Goal: Information Seeking & Learning: Compare options

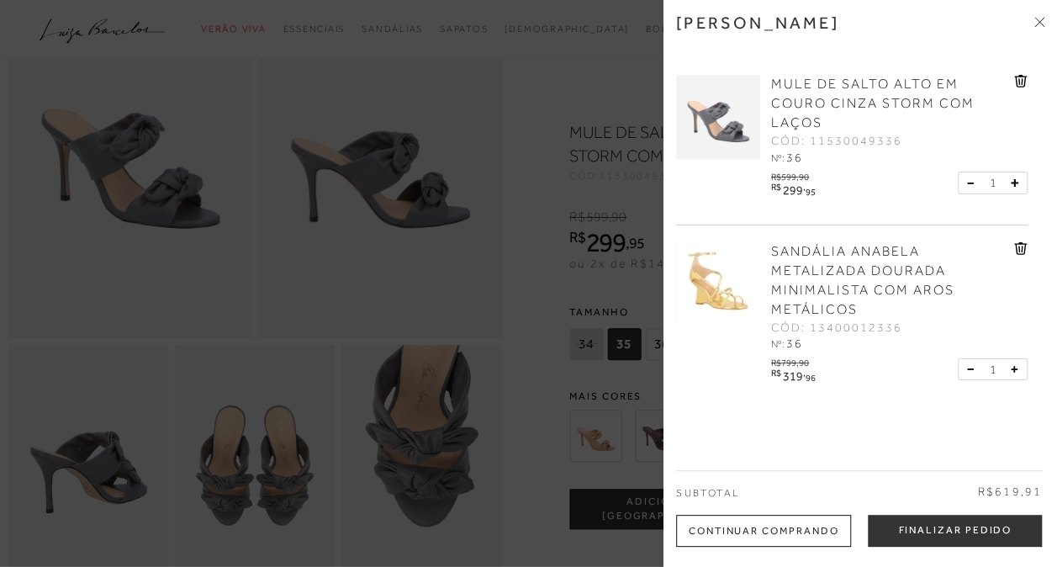
click at [718, 288] on img at bounding box center [718, 284] width 84 height 84
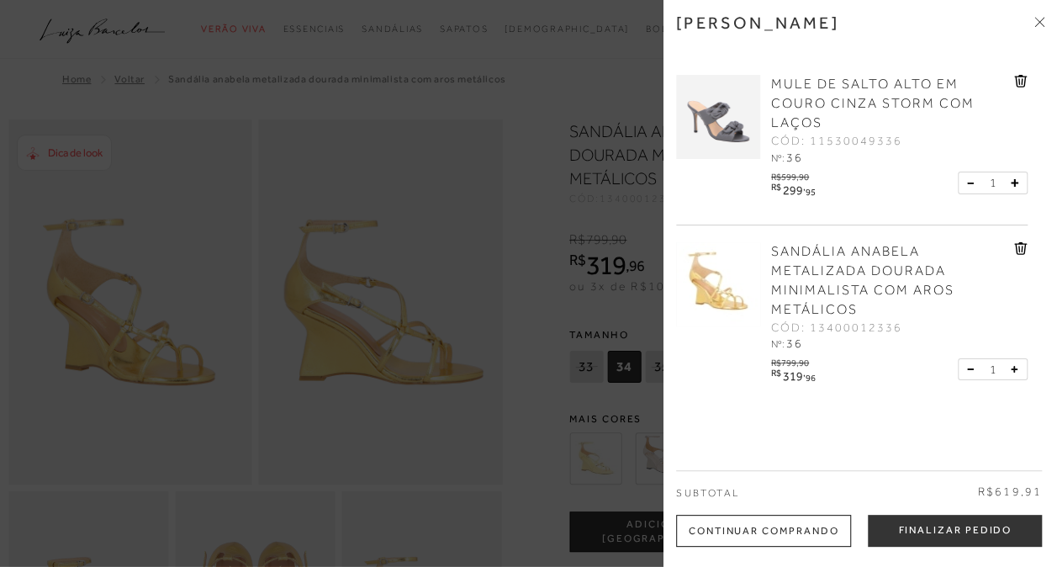
click at [101, 143] on div at bounding box center [528, 283] width 1057 height 567
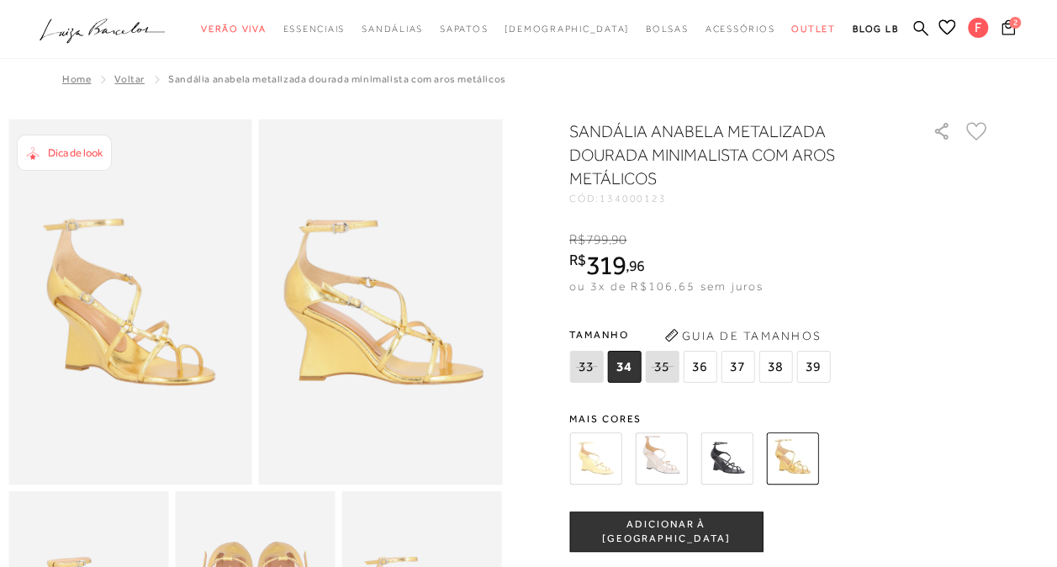
click at [94, 151] on span "Dica de look" at bounding box center [75, 152] width 55 height 13
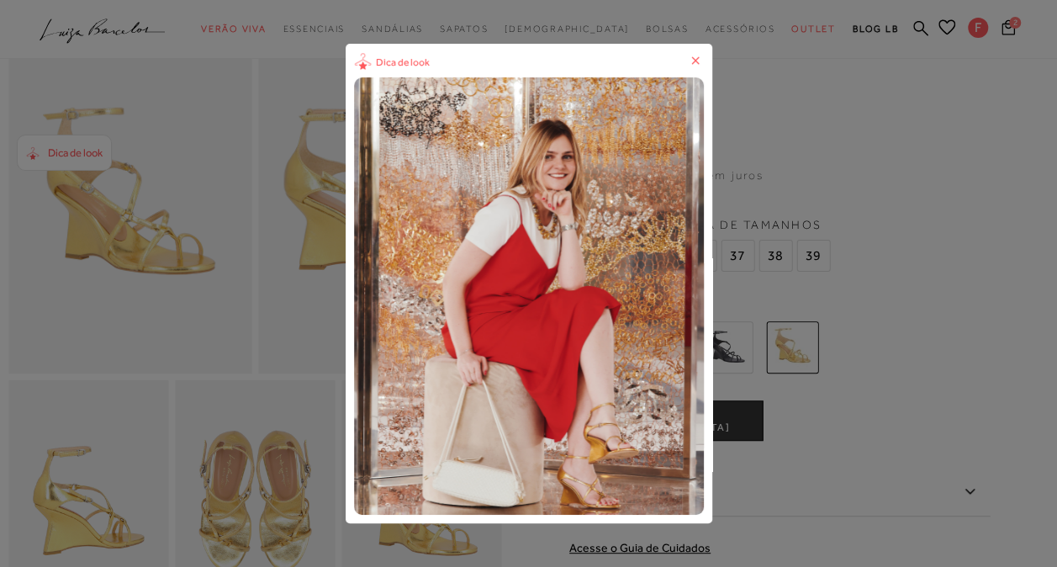
scroll to position [110, 0]
click at [699, 62] on icon at bounding box center [695, 61] width 8 height 8
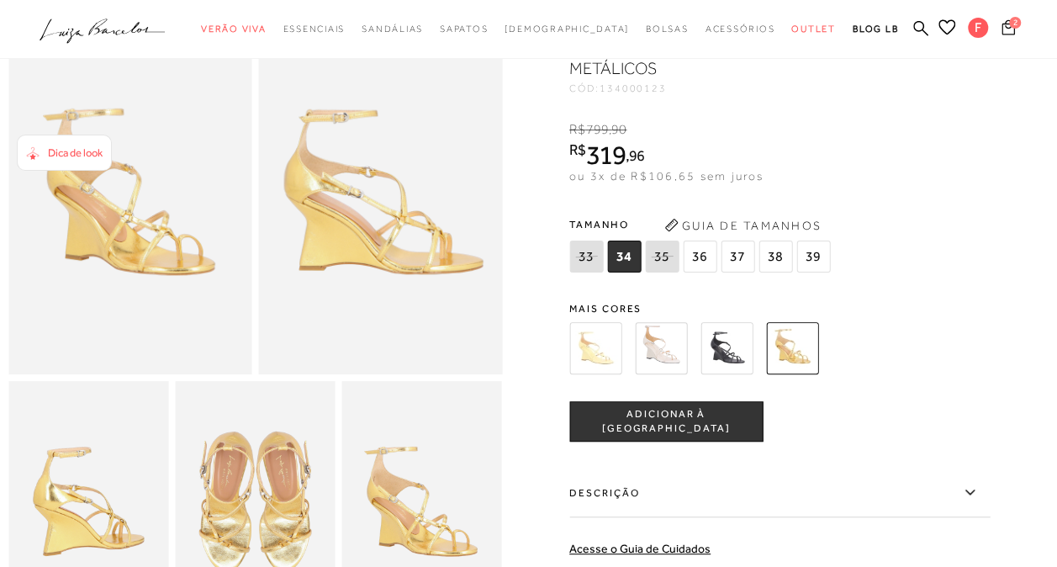
click at [1011, 27] on span "2" at bounding box center [1015, 23] width 12 height 12
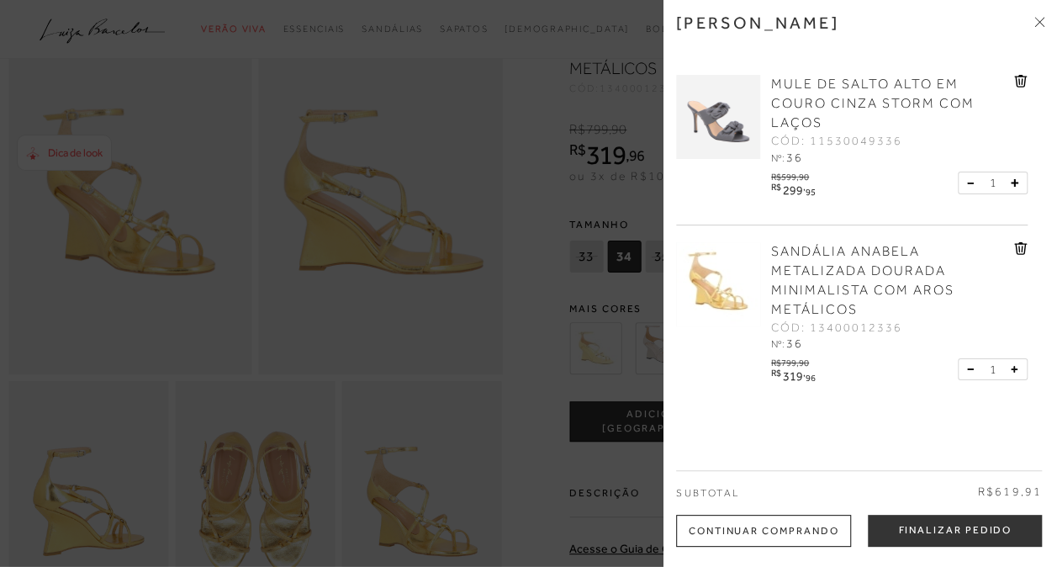
click at [715, 99] on img at bounding box center [718, 117] width 84 height 84
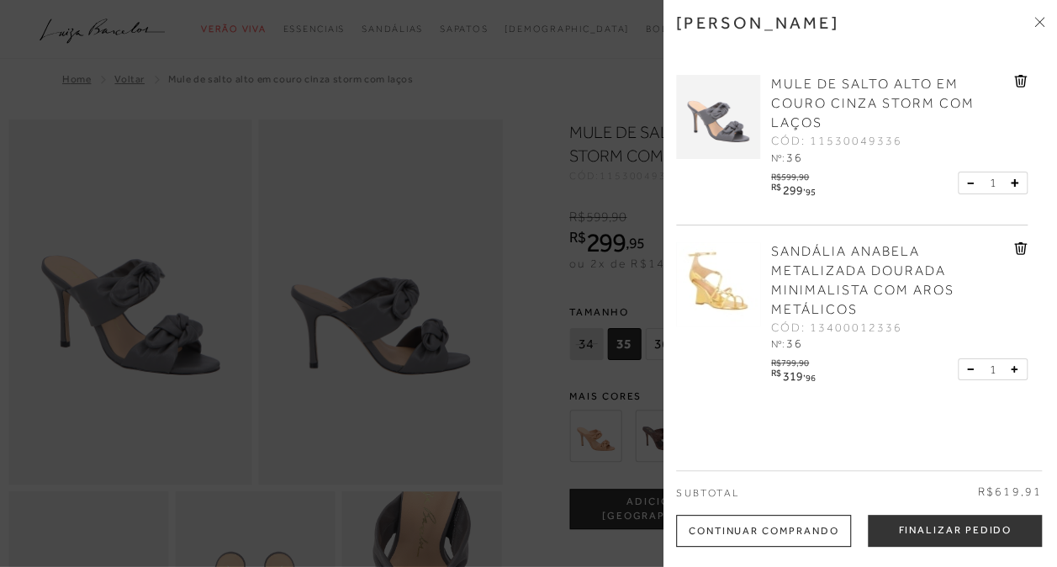
click at [455, 182] on div at bounding box center [528, 283] width 1057 height 567
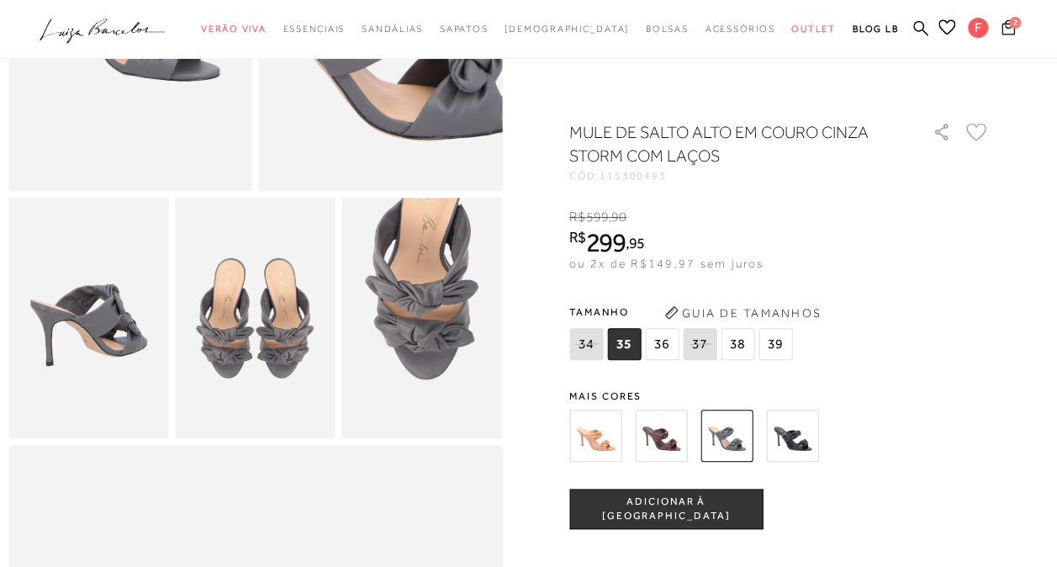
scroll to position [295, 0]
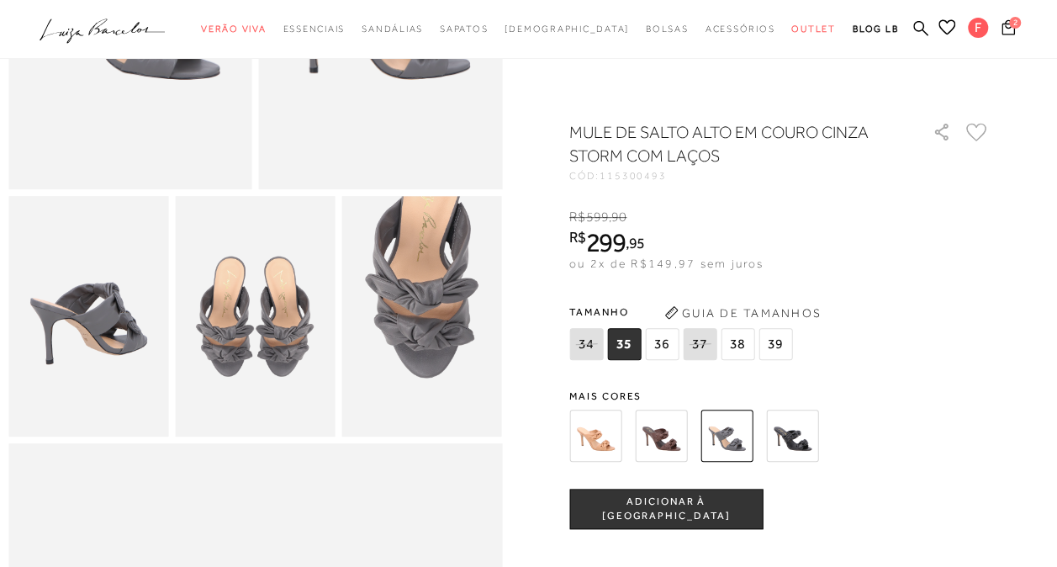
click at [675, 448] on img at bounding box center [661, 435] width 52 height 52
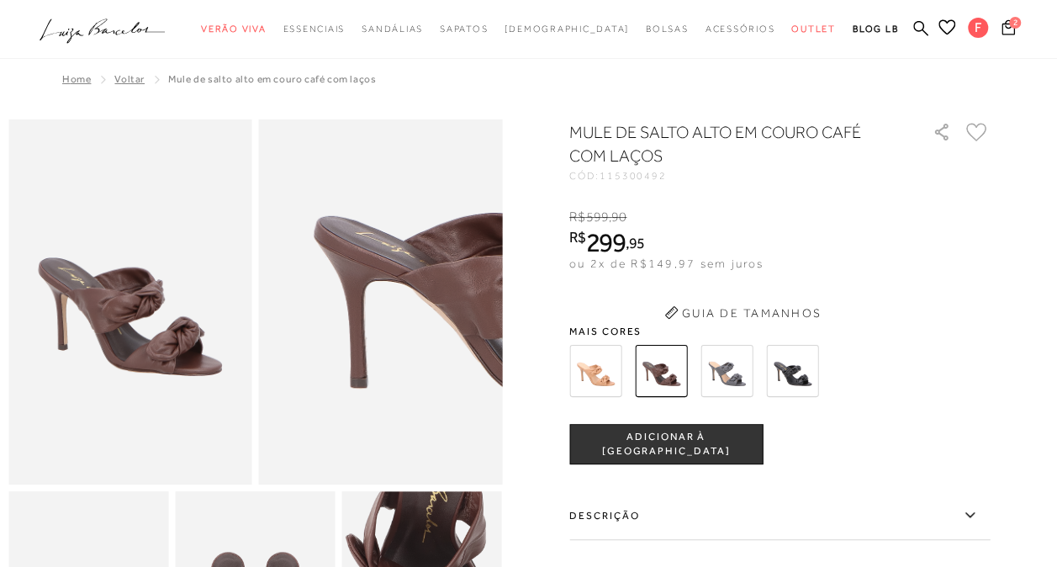
scroll to position [241, 0]
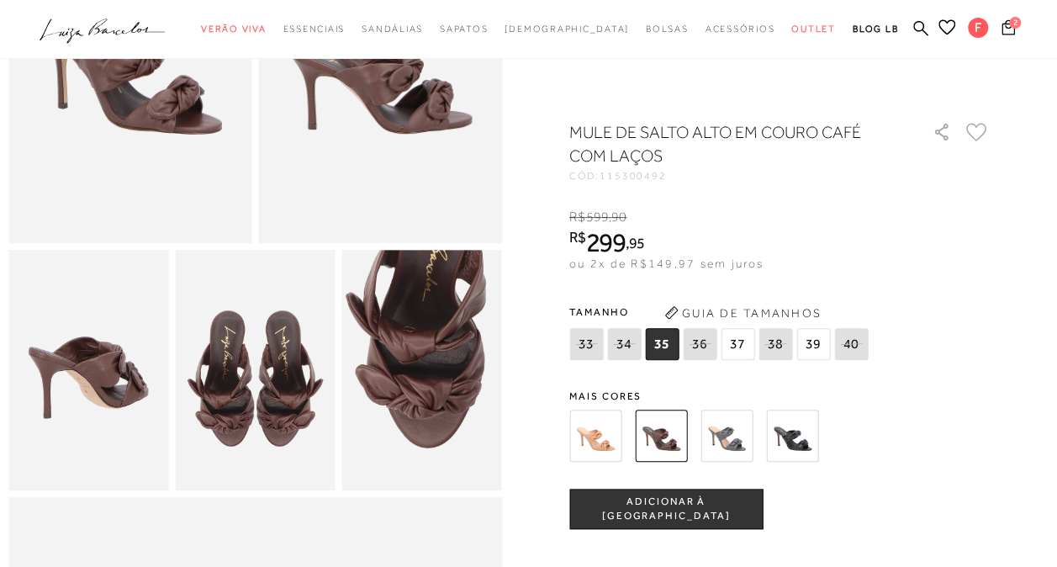
click at [605, 442] on img at bounding box center [595, 435] width 52 height 52
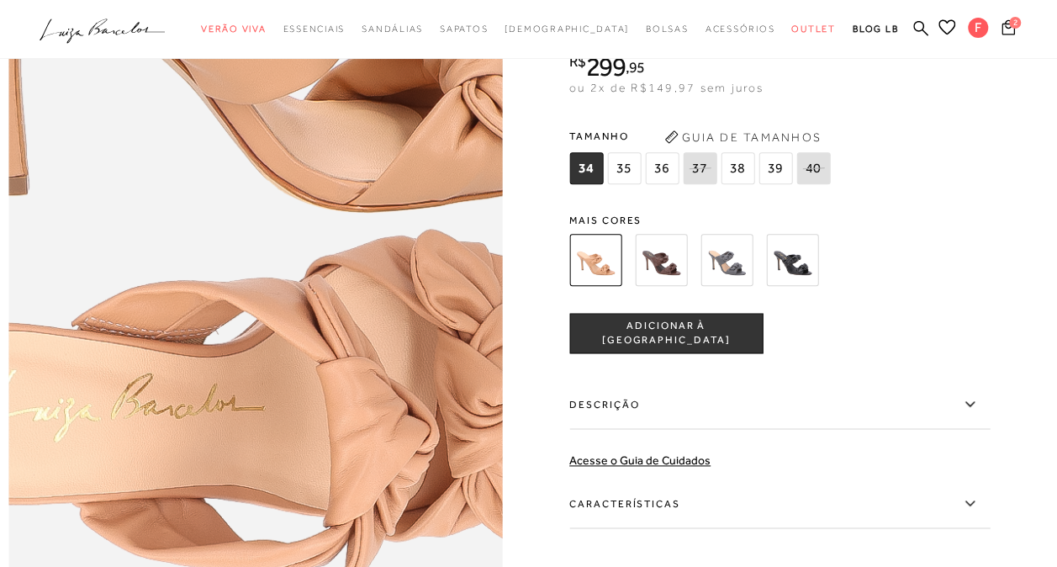
scroll to position [794, 0]
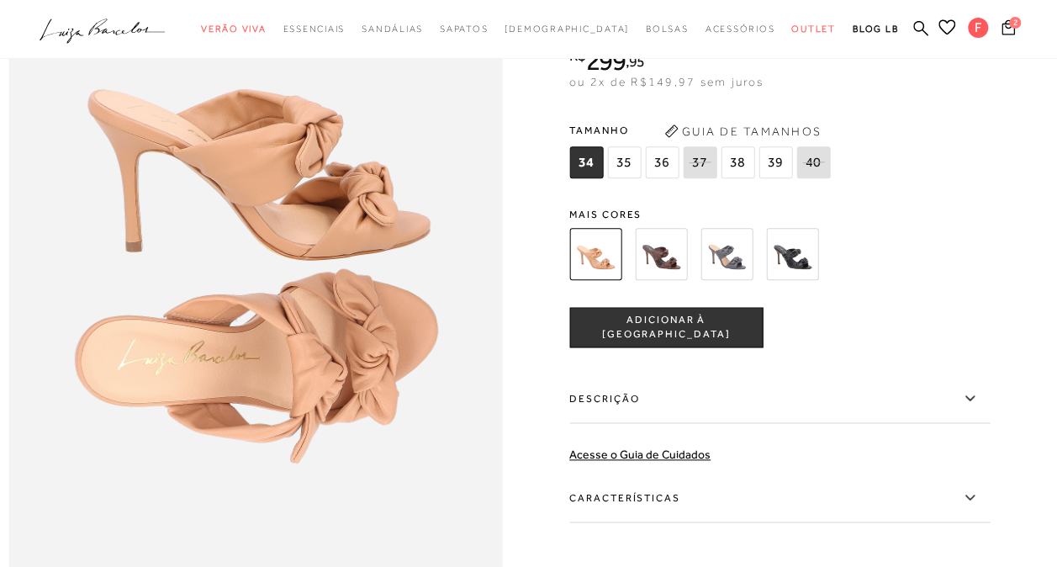
click at [806, 280] on img at bounding box center [792, 254] width 52 height 52
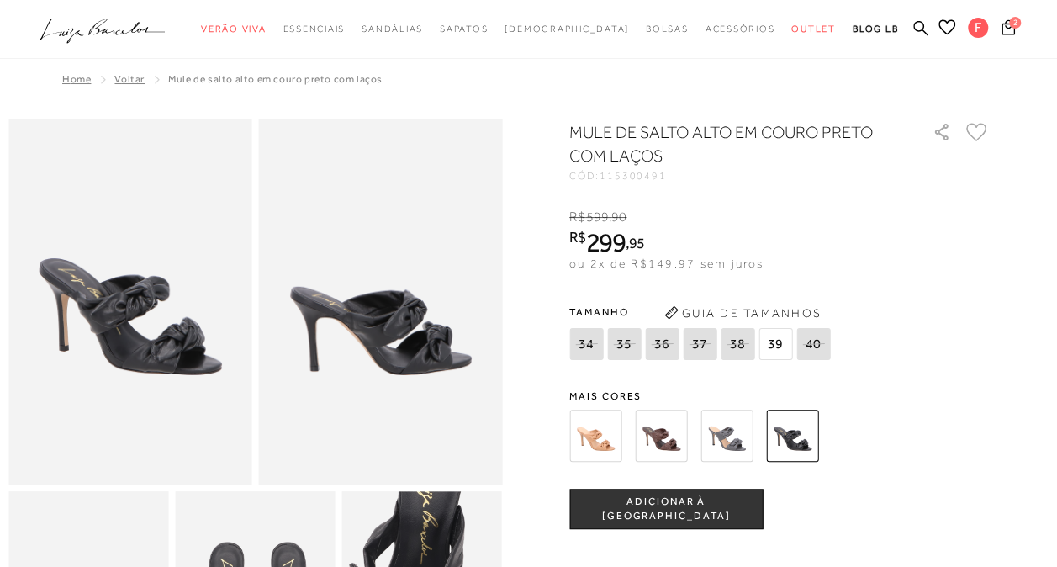
scroll to position [722, 0]
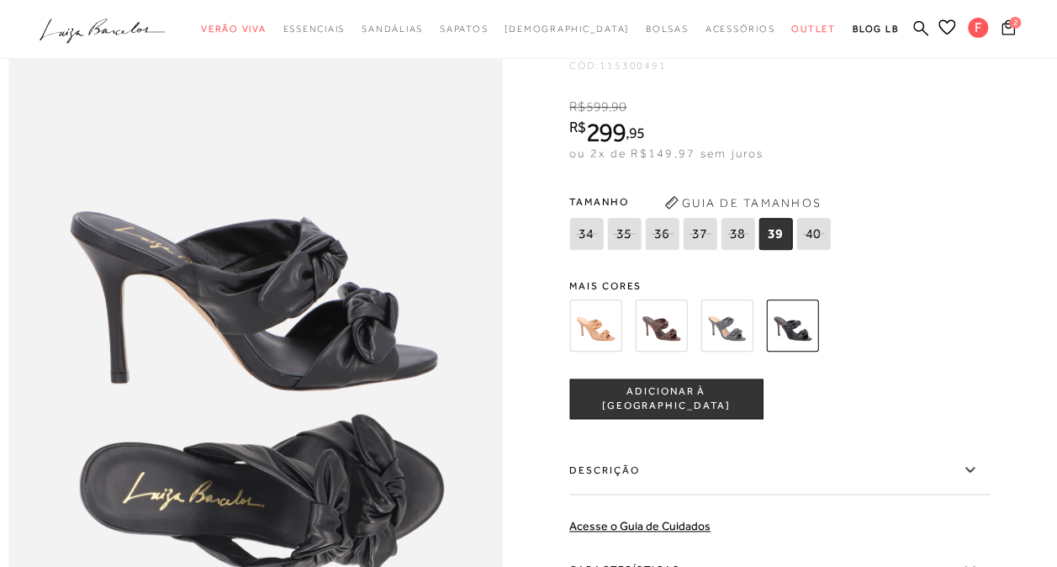
click at [747, 351] on img at bounding box center [726, 325] width 52 height 52
